Goal: Task Accomplishment & Management: Complete application form

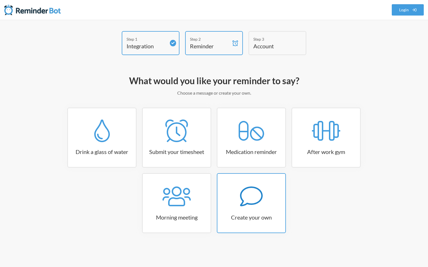
click at [254, 199] on icon at bounding box center [251, 196] width 23 height 23
select select "08:30:00"
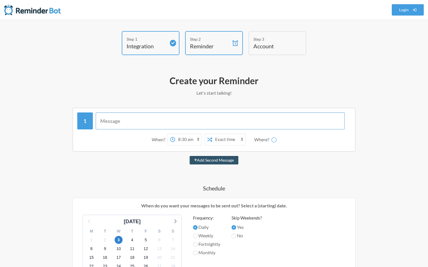
click at [158, 121] on input "text" at bounding box center [220, 121] width 249 height 17
select select "D09D48TR2G5"
type input "Write a blog post for Wishgum"
click at [161, 159] on div "Add Second Message" at bounding box center [214, 160] width 328 height 8
click at [161, 137] on select "12:00 am 12:15 am 12:30 am 12:45 am 1:00 am 1:15 am 1:30 am 1:45 am 2:00 am 2:1…" at bounding box center [166, 139] width 26 height 11
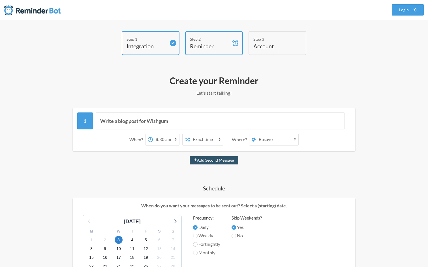
select select "06:00:00"
click at [153, 134] on select "12:00 am 12:15 am 12:30 am 12:45 am 1:00 am 1:15 am 1:30 am 1:45 am 2:00 am 2:1…" at bounding box center [166, 139] width 26 height 11
click at [165, 157] on div "Add Second Message" at bounding box center [214, 160] width 328 height 8
click at [200, 140] on select "Exact time Random time" at bounding box center [206, 139] width 33 height 11
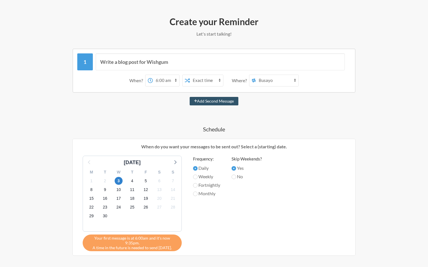
scroll to position [60, 0]
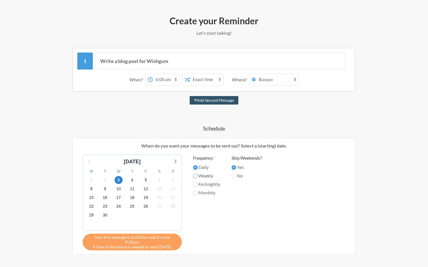
click at [197, 175] on input "Weekly" at bounding box center [195, 176] width 5 height 5
radio input "true"
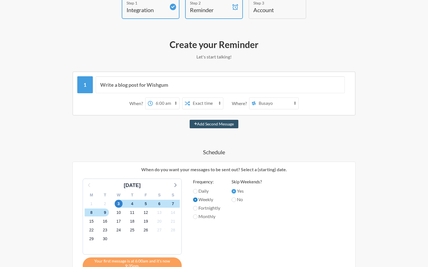
scroll to position [43, 0]
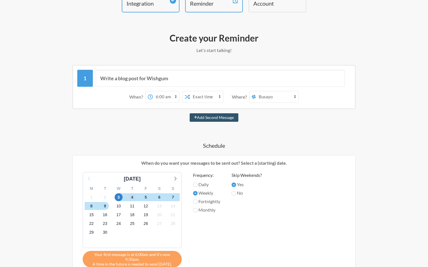
click at [133, 197] on span "4" at bounding box center [132, 198] width 8 height 8
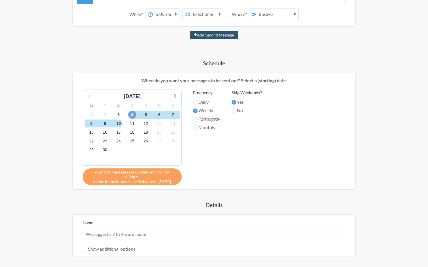
scroll to position [143, 0]
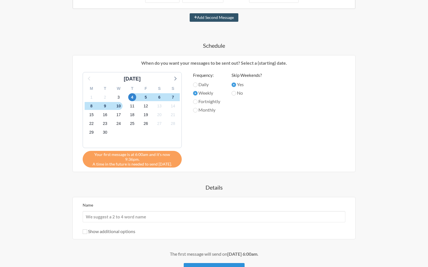
click at [195, 263] on button "Create Reminder" at bounding box center [214, 271] width 61 height 16
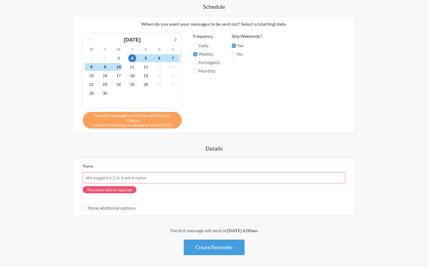
scroll to position [186, 0]
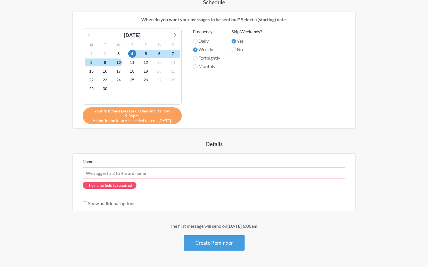
click at [156, 169] on input "Name" at bounding box center [214, 173] width 263 height 11
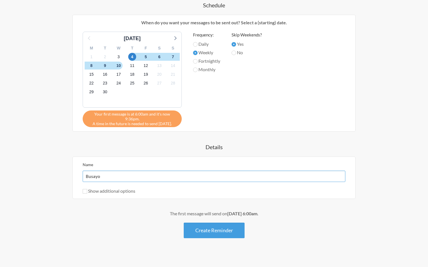
type input "Busayo"
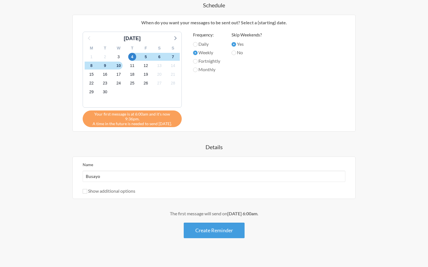
click at [158, 214] on div "The first message will send on [DATE] 6:00am . Create Reminder" at bounding box center [214, 224] width 328 height 28
click at [203, 223] on button "Create Reminder" at bounding box center [214, 231] width 61 height 16
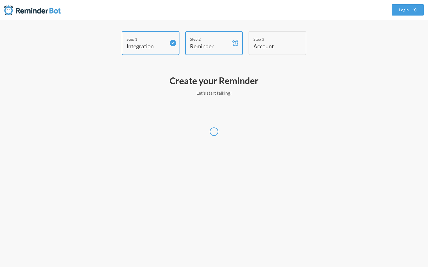
scroll to position [0, 0]
select select "Europe/[GEOGRAPHIC_DATA]"
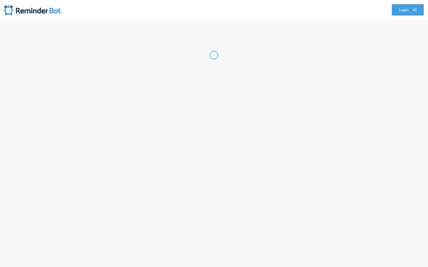
select select "DE"
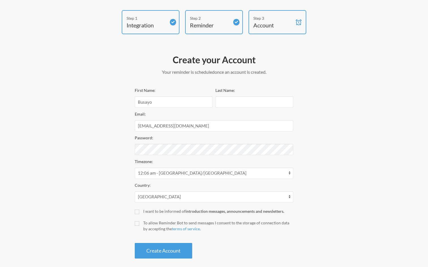
scroll to position [26, 0]
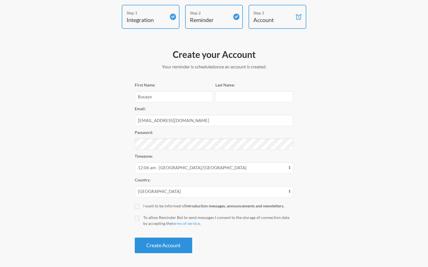
click at [143, 240] on button "Create Account" at bounding box center [163, 246] width 57 height 16
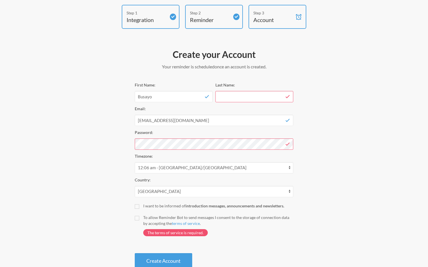
click at [239, 99] on input "Last Name:" at bounding box center [254, 96] width 78 height 11
type input "Oye"
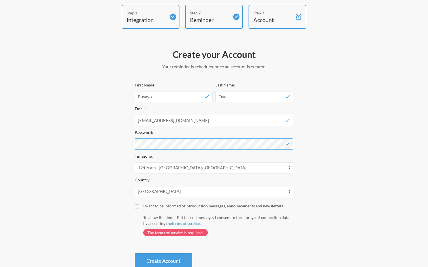
scroll to position [42, 0]
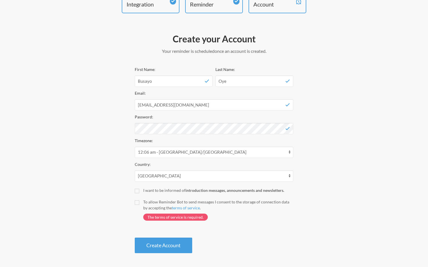
click at [135, 206] on label "To allow Reminder Bot to send messages I consent to the storage of connection d…" at bounding box center [214, 212] width 158 height 27
click at [135, 205] on input "To allow Reminder Bot to send messages I consent to the storage of connection d…" at bounding box center [137, 203] width 5 height 5
checkbox input "true"
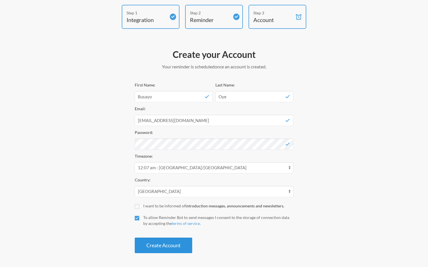
click at [155, 250] on button "Create Account" at bounding box center [163, 246] width 57 height 16
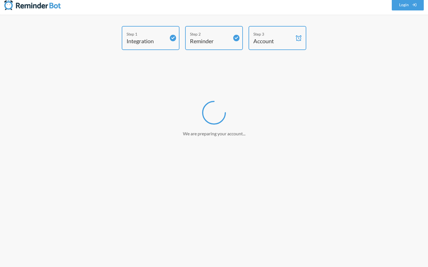
scroll to position [5, 0]
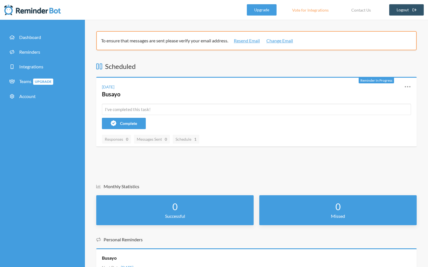
click at [248, 165] on div "Scheduled Reminder In Progress Thursday, September 4 Busayo Reschedule View His…" at bounding box center [256, 114] width 320 height 105
click at [308, 180] on div "Scheduled Reminder In Progress Thursday, September 4 Busayo Reschedule View His…" at bounding box center [256, 179] width 320 height 235
